Goal: Task Accomplishment & Management: Complete application form

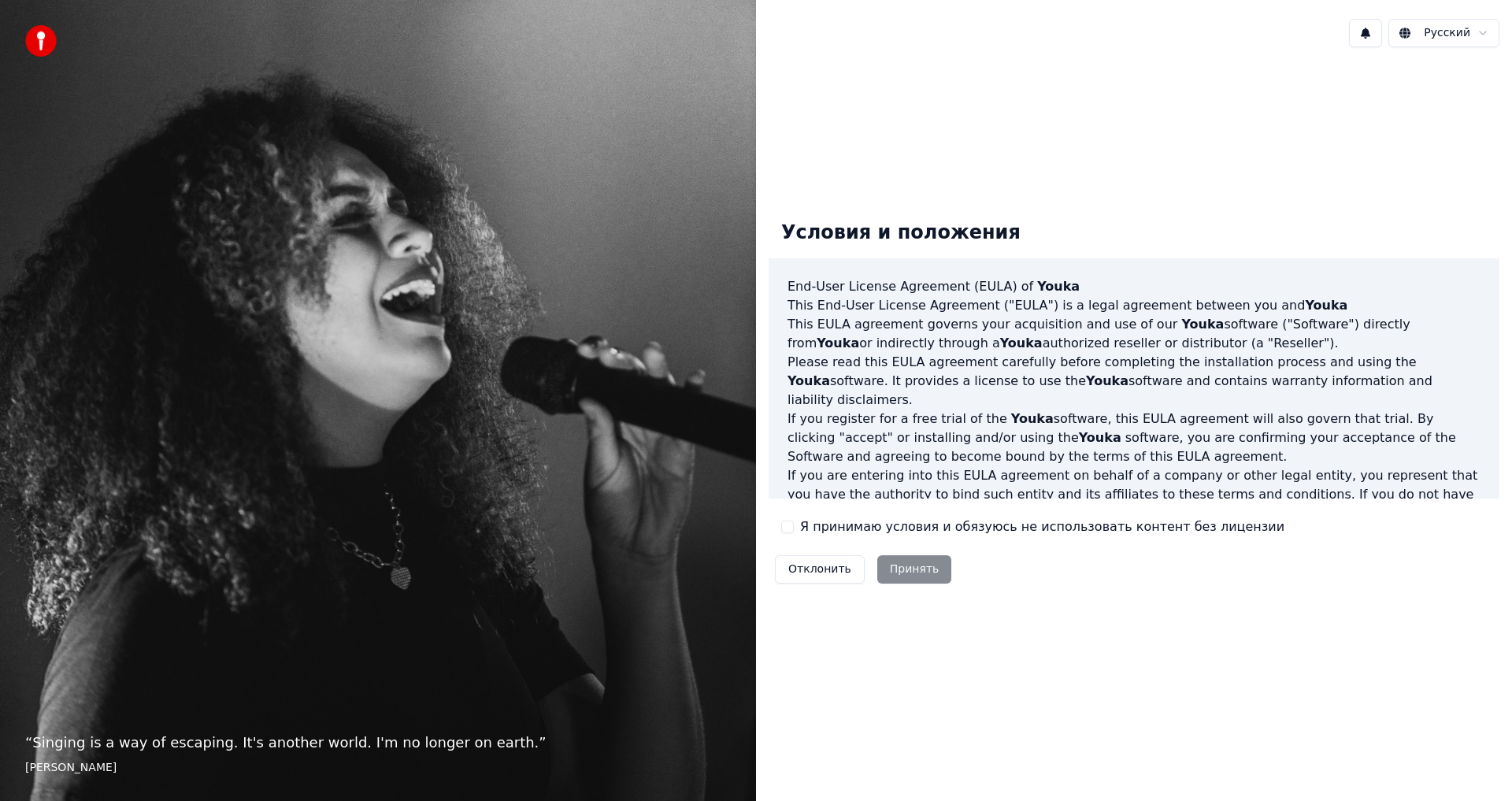
click at [789, 531] on button "Я принимаю условия и обязуюсь не использовать контент без лицензии" at bounding box center [787, 527] width 13 height 13
click at [902, 570] on button "Принять" at bounding box center [915, 569] width 75 height 28
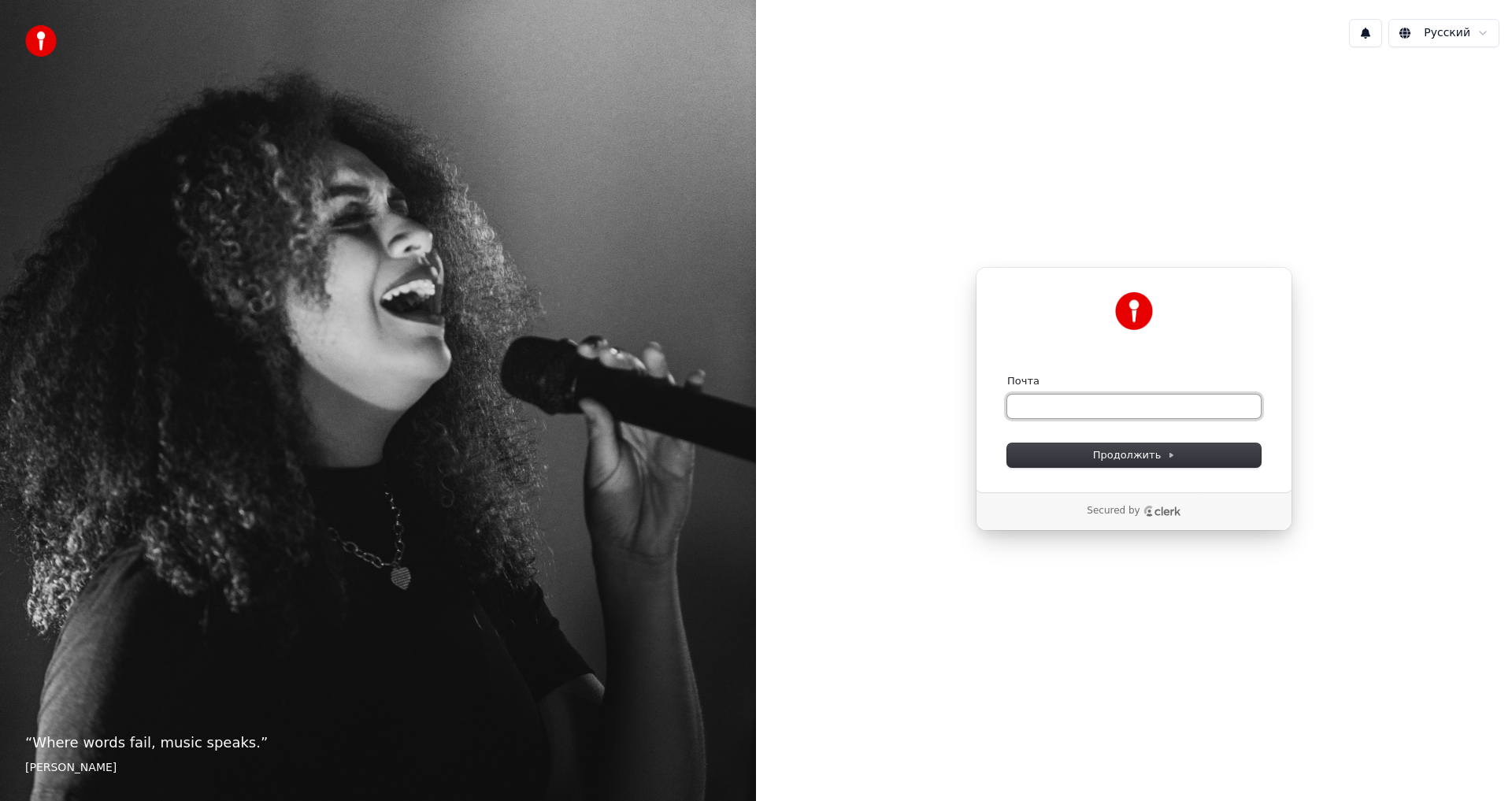
click at [1059, 399] on input "Почта" at bounding box center [1134, 406] width 254 height 24
type input "********"
